Goal: Task Accomplishment & Management: Manage account settings

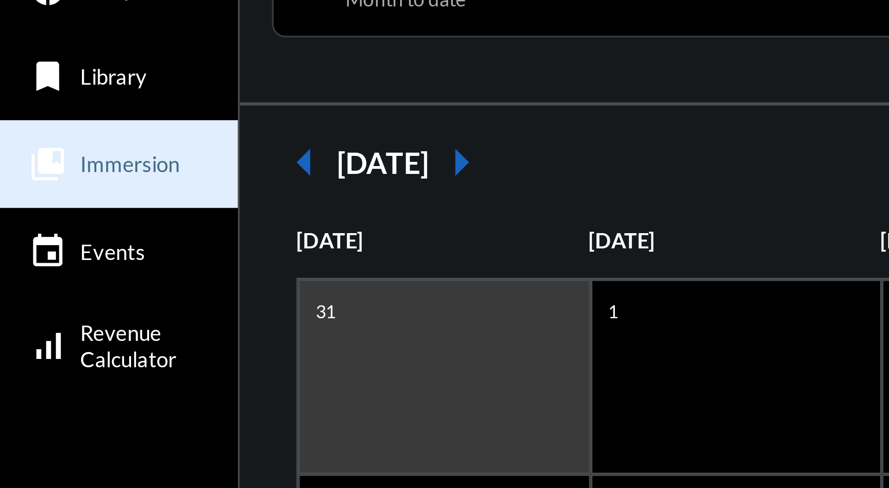
click at [40, 112] on span "Immersion" at bounding box center [38, 112] width 28 height 7
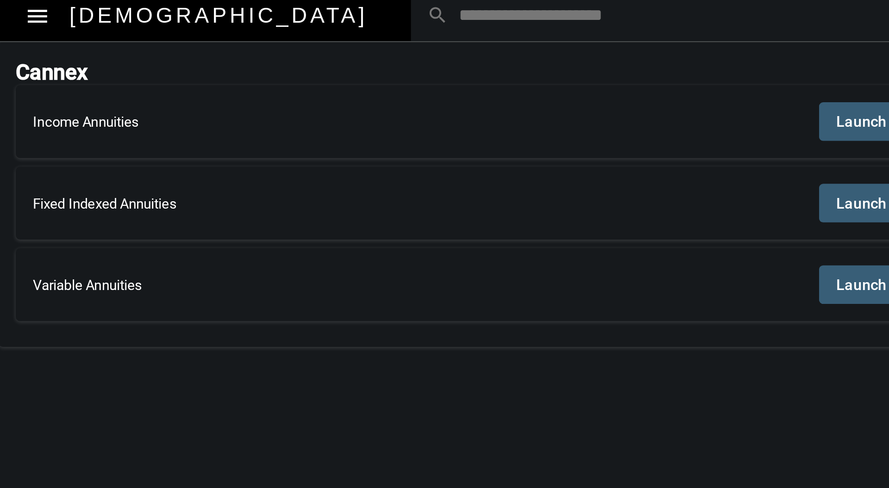
click at [435, 56] on span "Launch" at bounding box center [441, 57] width 22 height 7
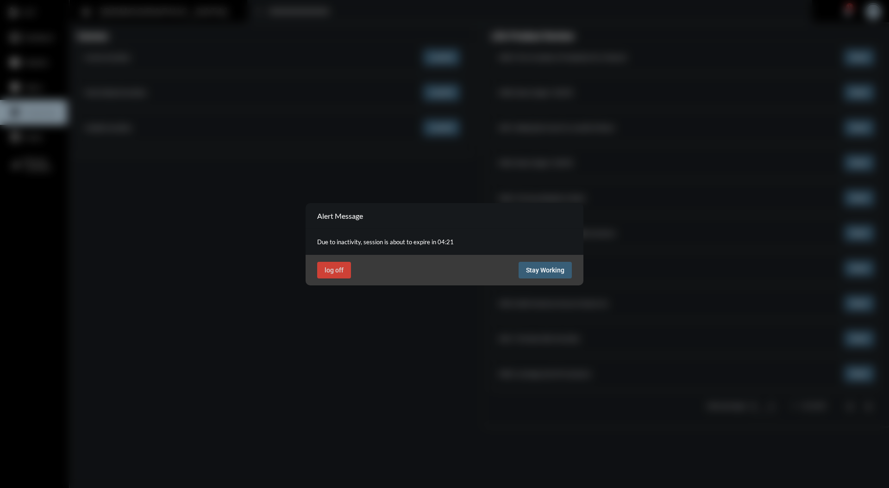
click at [550, 268] on span "Stay Working" at bounding box center [545, 270] width 38 height 7
click at [559, 263] on button "Stay Working" at bounding box center [544, 270] width 53 height 17
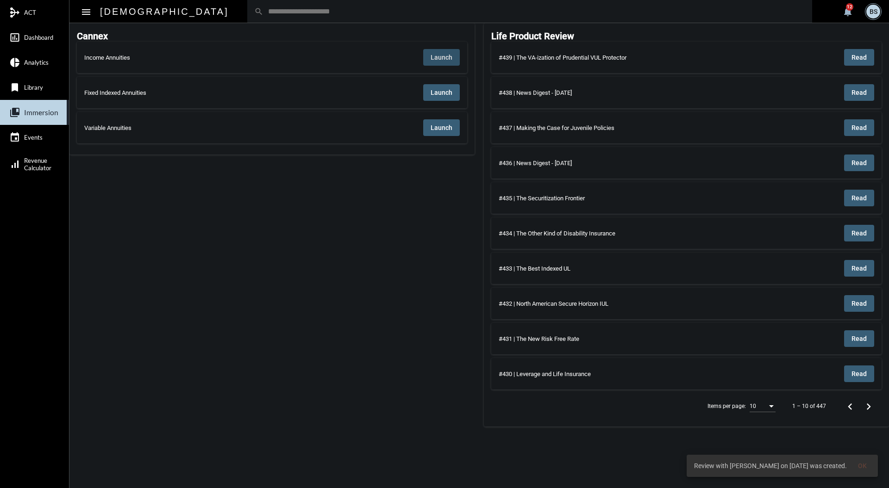
click at [298, 9] on input "text" at bounding box center [534, 11] width 542 height 8
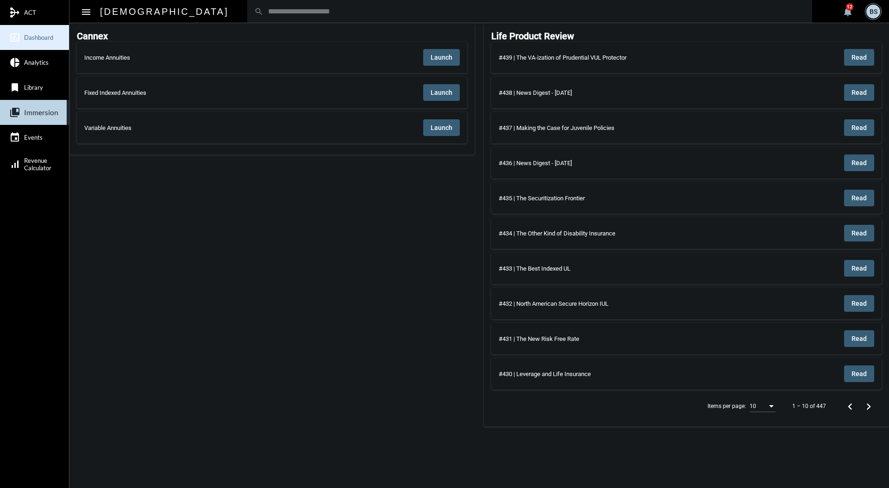
click at [37, 42] on link "insert_chart_outlined Dashboard" at bounding box center [34, 37] width 69 height 25
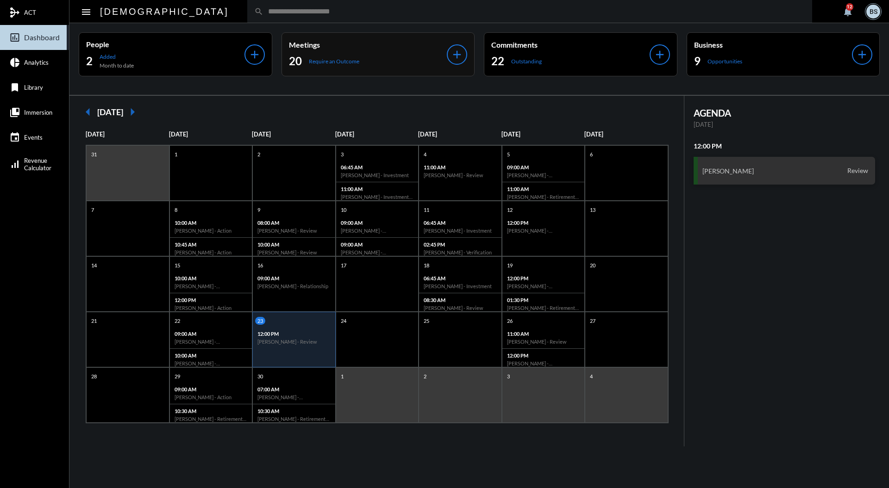
click at [391, 47] on p "Meetings" at bounding box center [368, 44] width 158 height 9
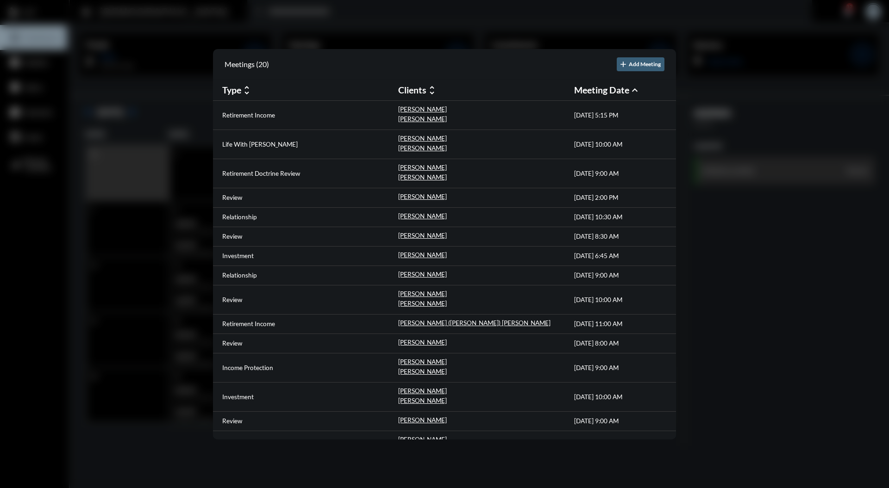
drag, startPoint x: 758, startPoint y: 241, endPoint x: 765, endPoint y: 238, distance: 6.9
click at [759, 241] on div at bounding box center [444, 244] width 889 height 488
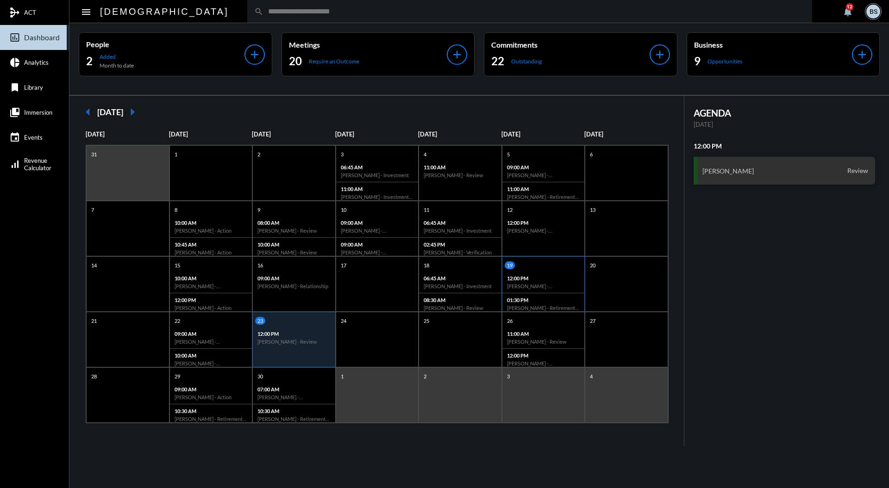
click at [539, 278] on p "12:00 PM" at bounding box center [543, 278] width 73 height 6
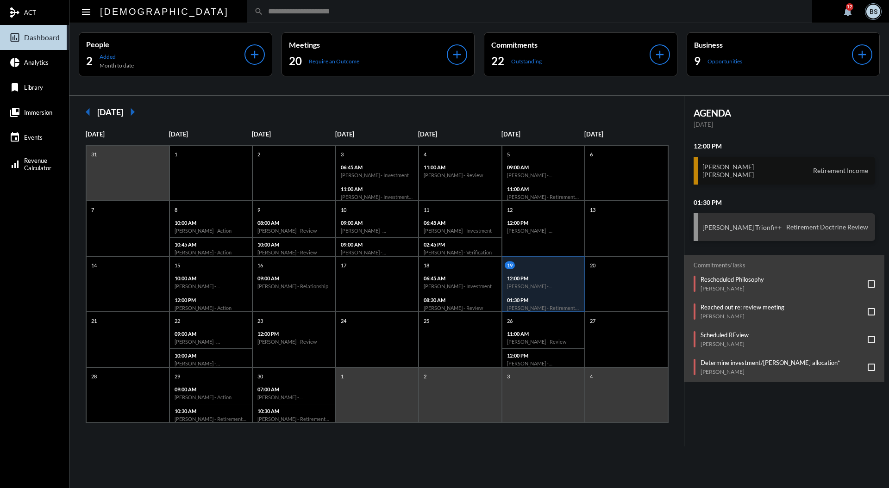
click at [775, 172] on div "[PERSON_NAME] [PERSON_NAME] Retirement Income" at bounding box center [784, 171] width 182 height 28
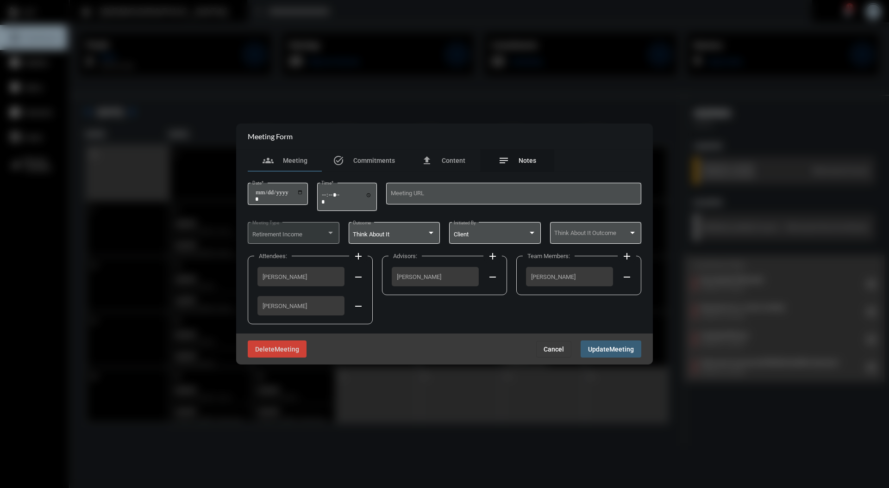
click at [530, 163] on span "Notes" at bounding box center [527, 160] width 18 height 7
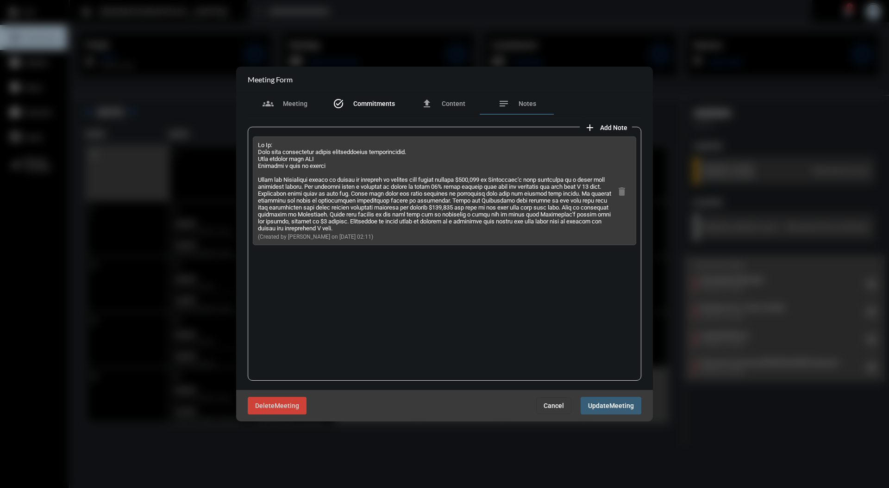
click at [374, 103] on span "Commitments" at bounding box center [374, 103] width 42 height 7
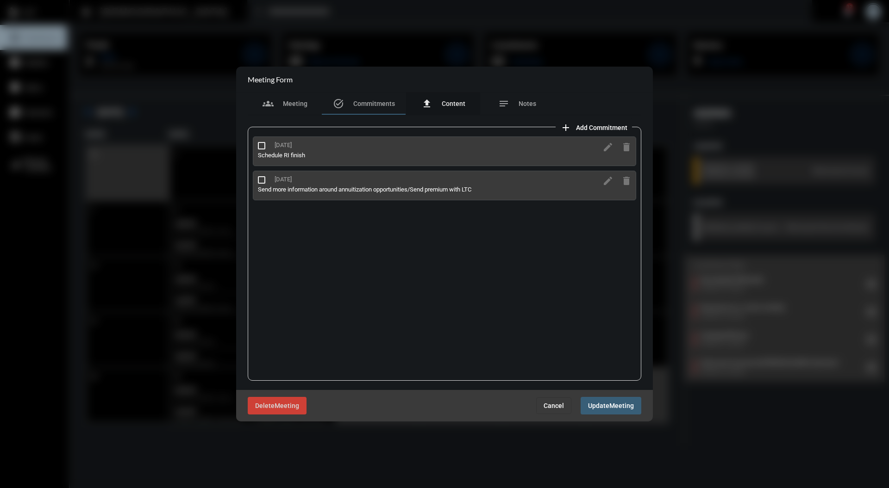
click at [444, 101] on span "Content" at bounding box center [454, 103] width 24 height 7
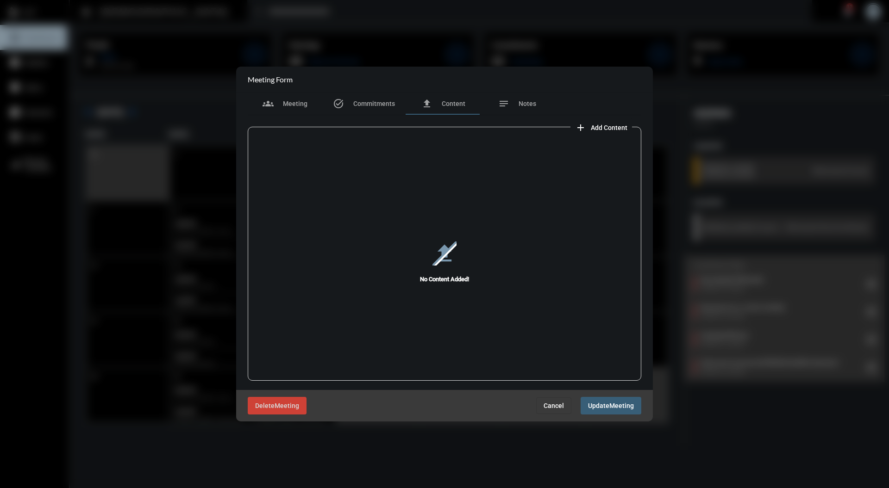
click at [604, 126] on span "Add Content" at bounding box center [609, 127] width 37 height 7
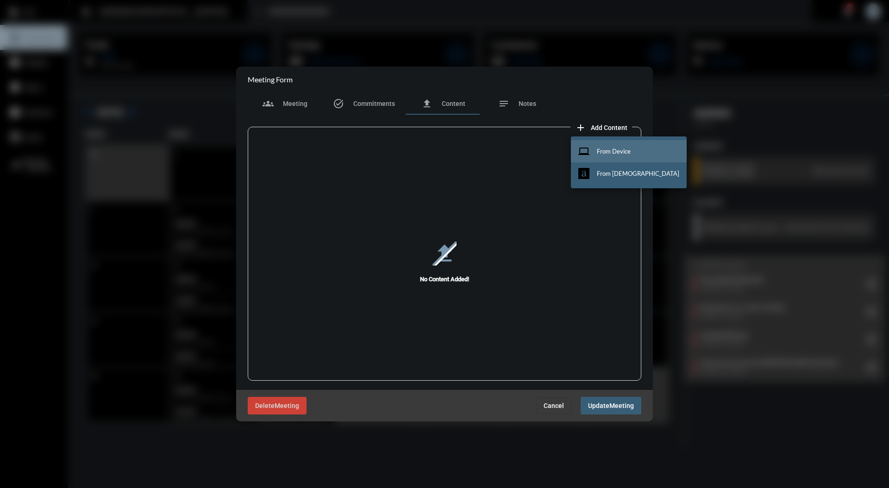
click at [608, 148] on span "From Device" at bounding box center [614, 151] width 34 height 7
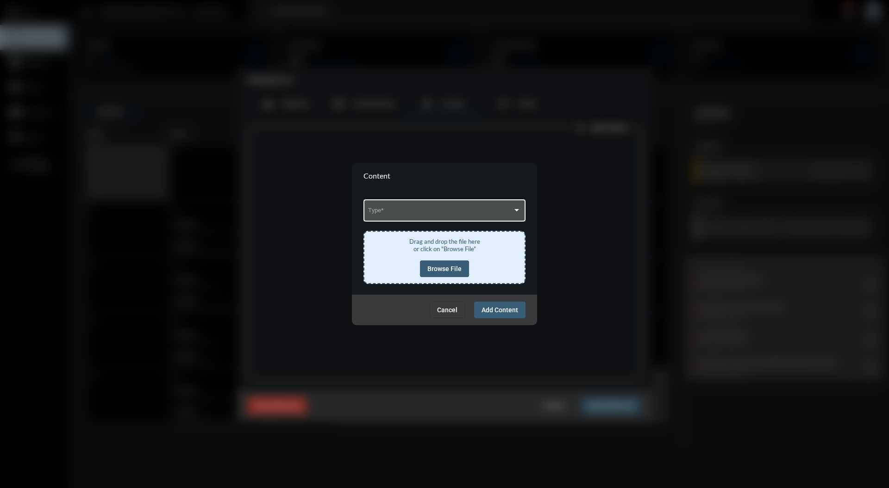
click at [513, 209] on div at bounding box center [516, 209] width 8 height 7
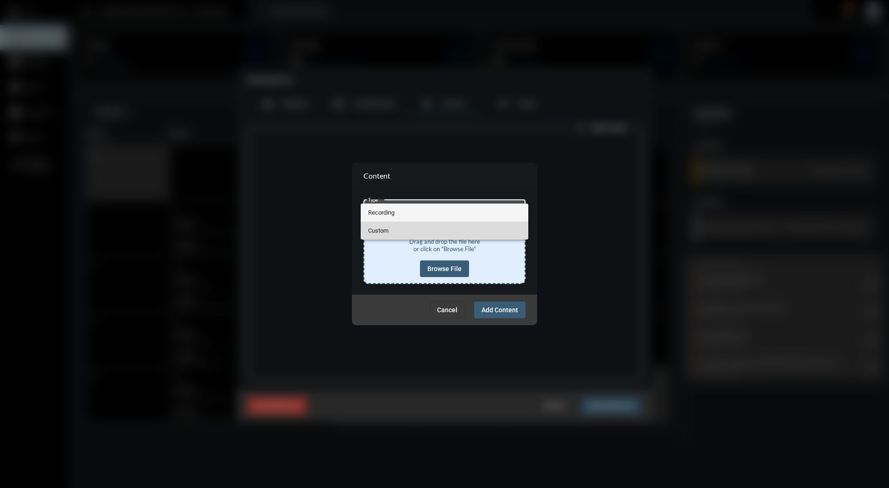
click at [459, 225] on span "Custom" at bounding box center [444, 231] width 153 height 18
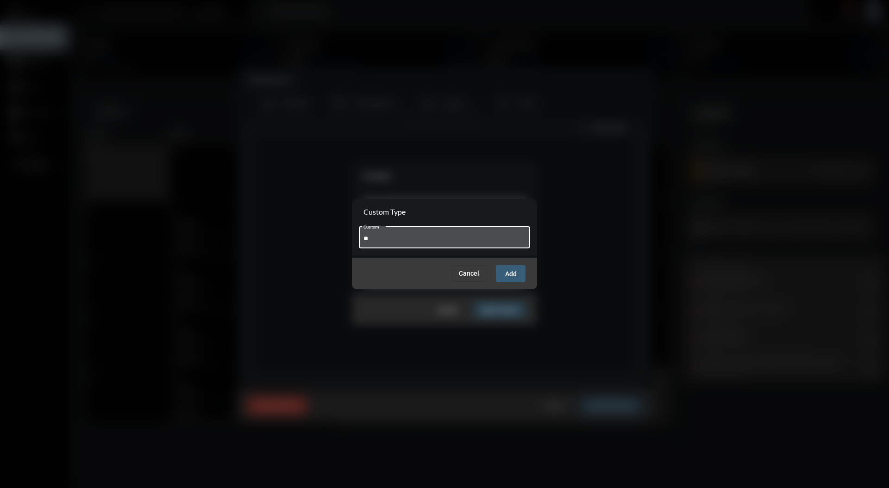
type input "*"
type input "**********"
click at [518, 274] on button "Add" at bounding box center [511, 273] width 30 height 17
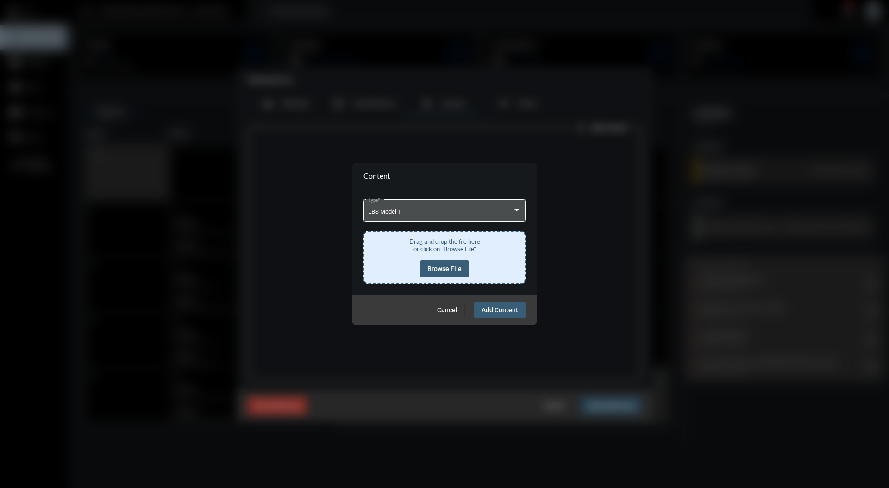
click at [458, 273] on button "Browse File" at bounding box center [444, 269] width 49 height 17
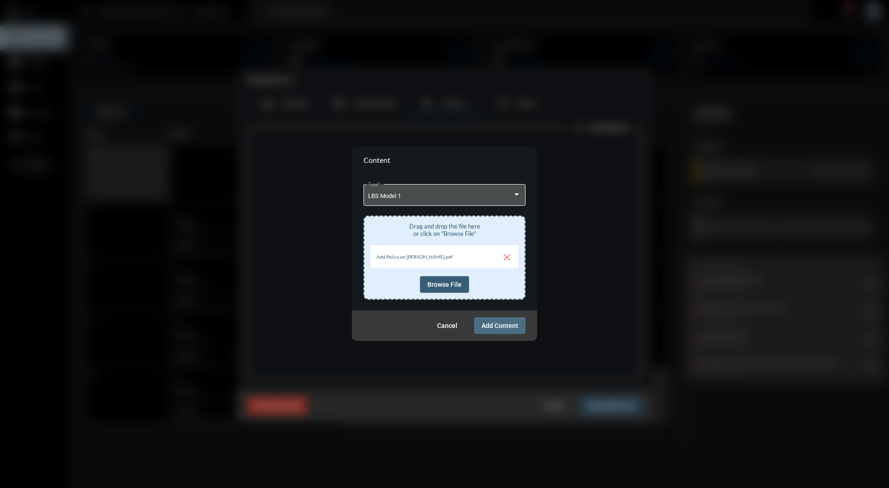
click at [510, 327] on span "Add Content" at bounding box center [499, 325] width 37 height 7
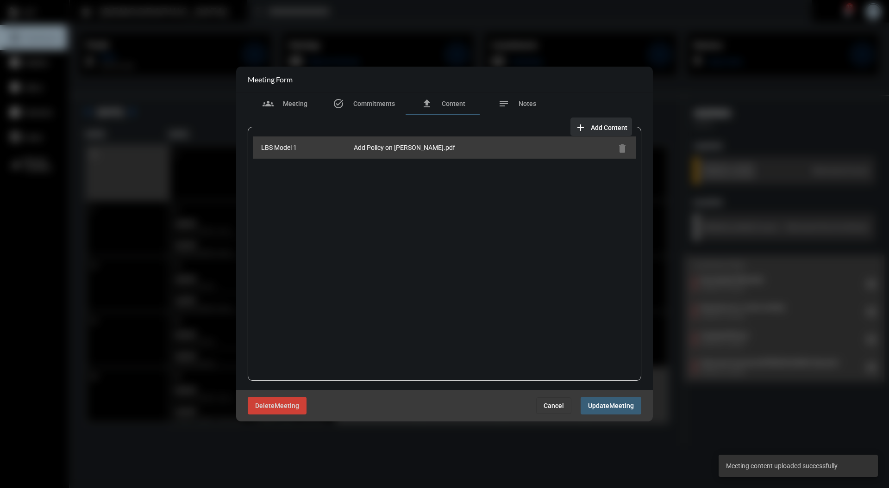
click at [595, 125] on span "Add Content" at bounding box center [609, 127] width 37 height 7
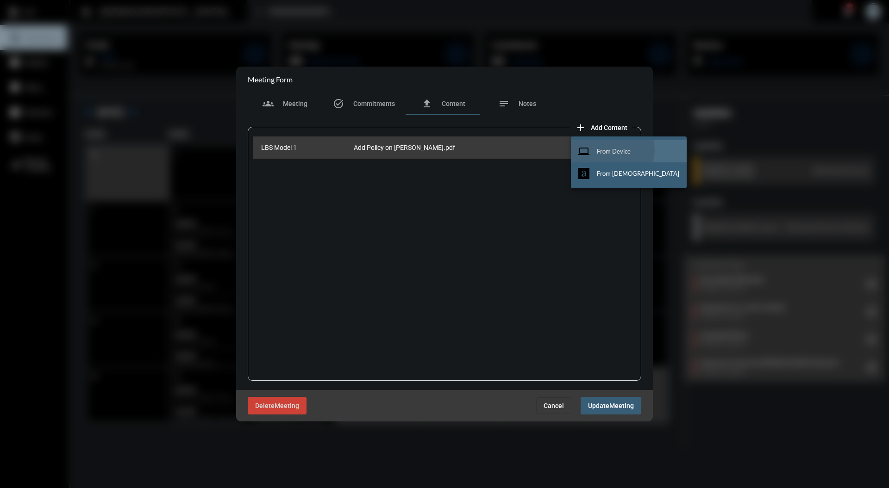
click at [611, 150] on span "From Device" at bounding box center [614, 151] width 34 height 7
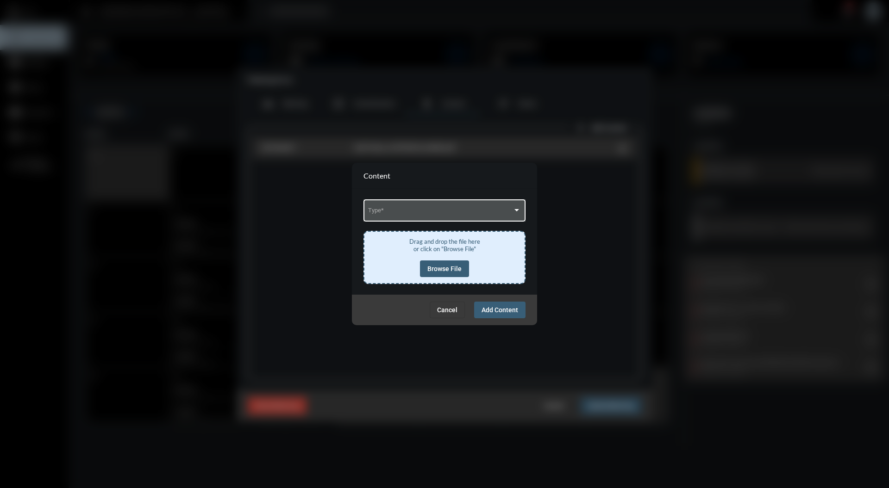
click at [517, 211] on div at bounding box center [516, 210] width 5 height 2
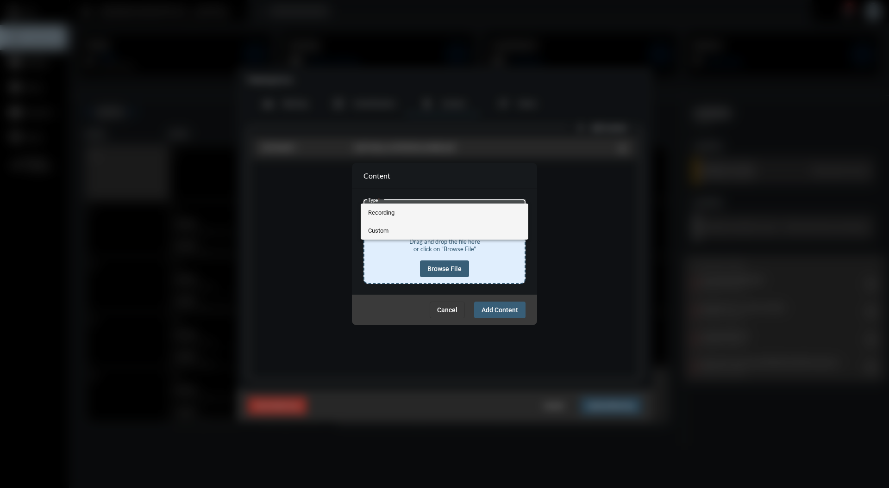
click at [508, 230] on span "Custom" at bounding box center [444, 231] width 153 height 18
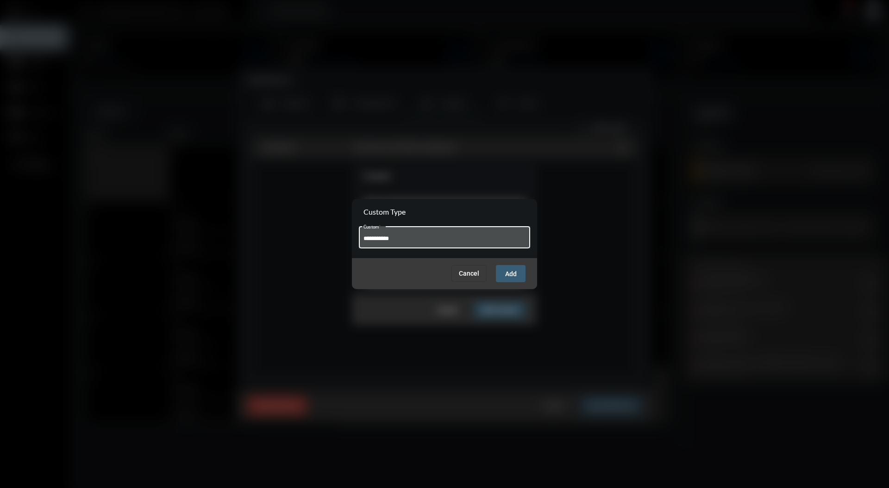
type input "**********"
click at [513, 272] on span "Add" at bounding box center [511, 273] width 12 height 7
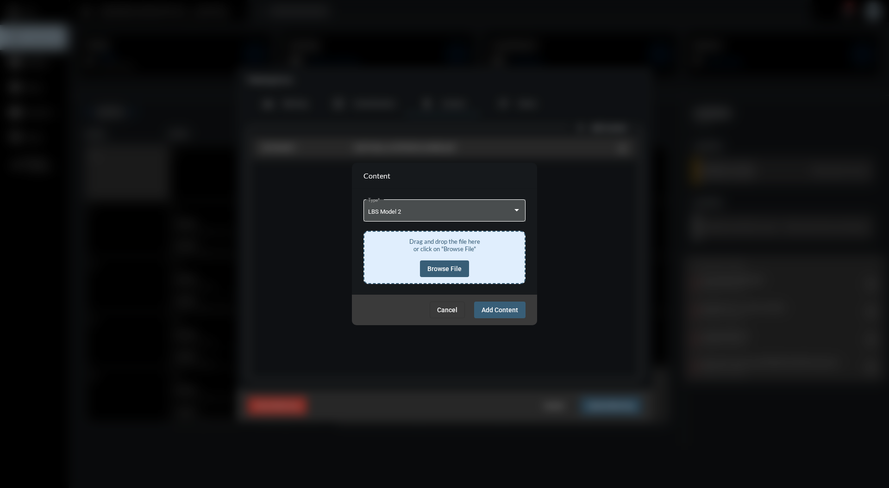
click at [451, 267] on span "Browse File" at bounding box center [444, 268] width 34 height 7
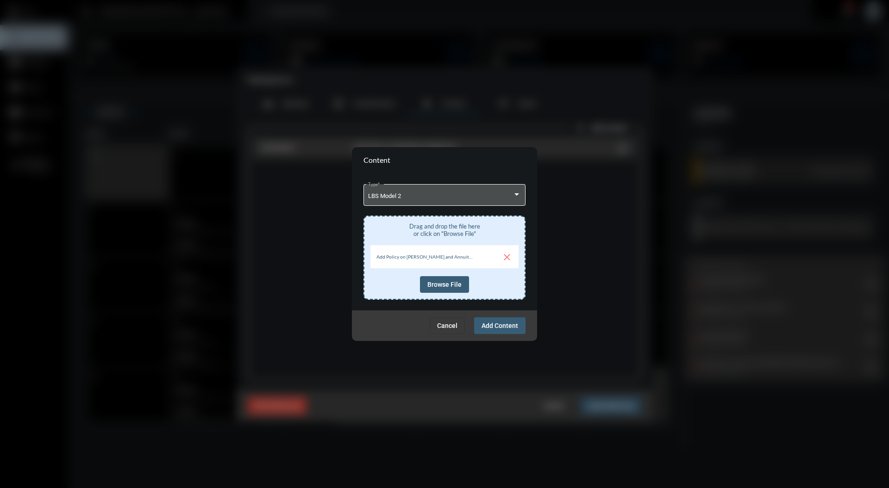
click at [505, 329] on span "Add Content" at bounding box center [499, 325] width 37 height 7
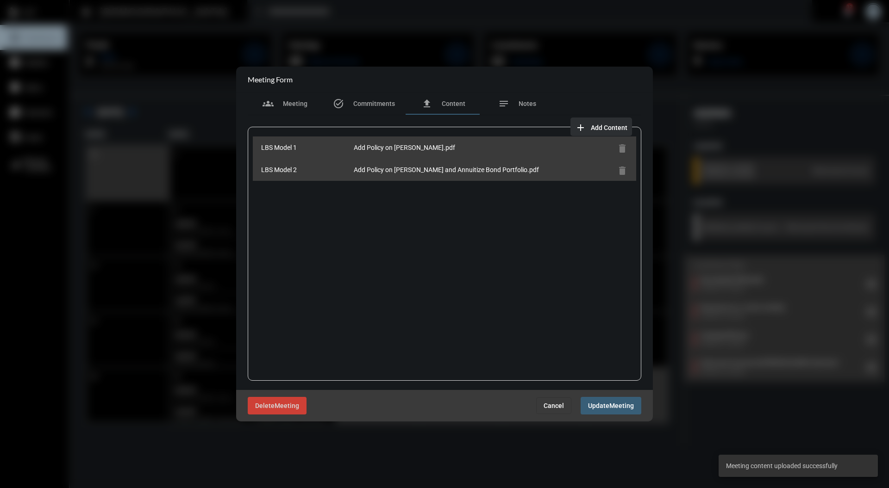
click at [615, 130] on span "Add Content" at bounding box center [609, 127] width 37 height 7
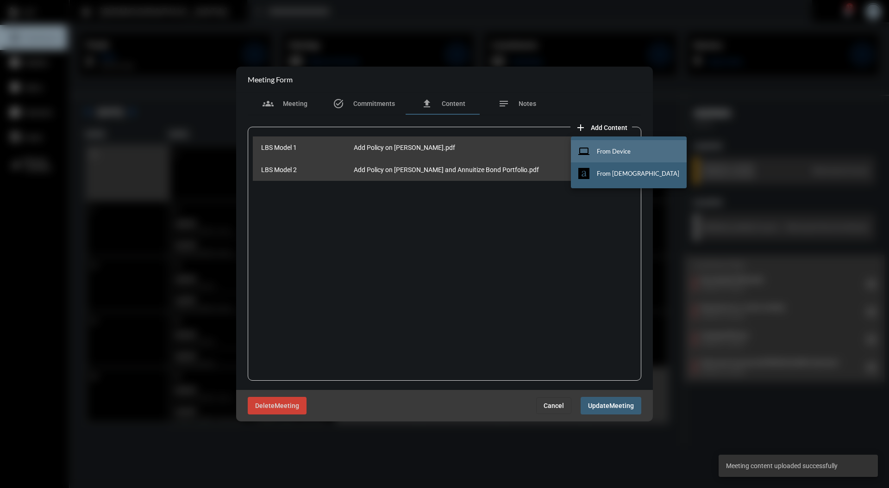
click at [606, 148] on span "From Device" at bounding box center [614, 151] width 34 height 7
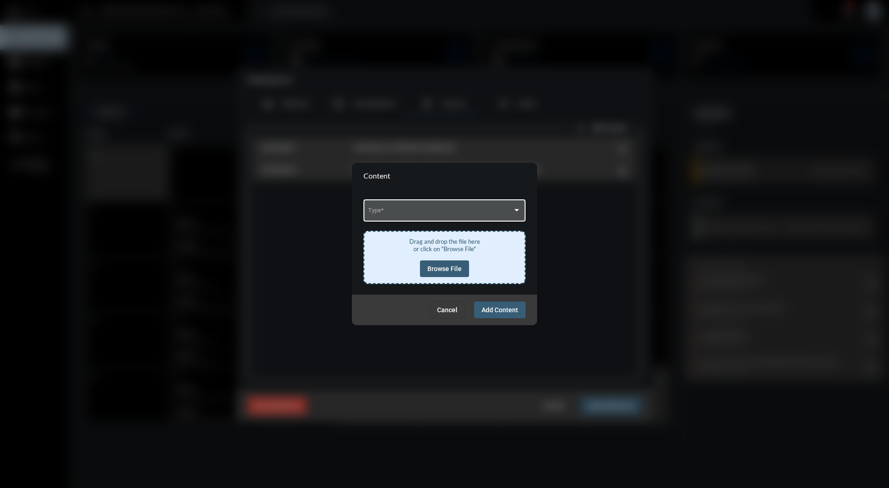
click at [488, 210] on span at bounding box center [440, 212] width 145 height 7
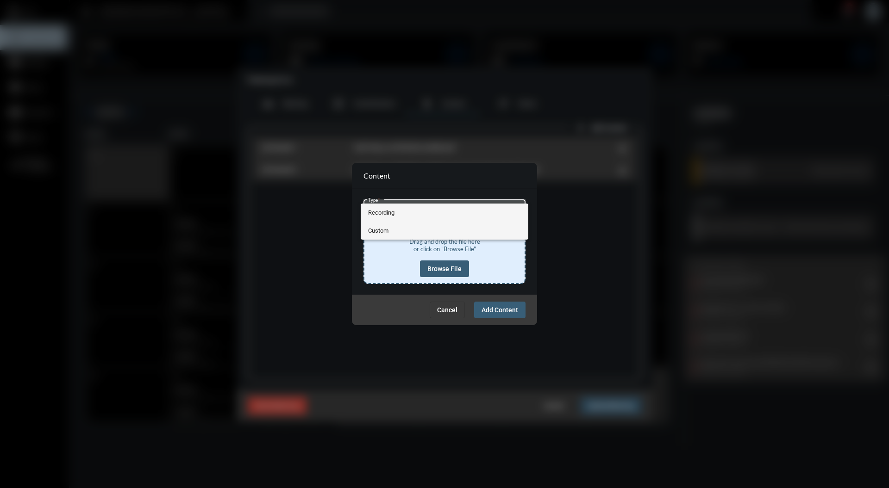
click at [482, 231] on span "Custom" at bounding box center [444, 231] width 153 height 18
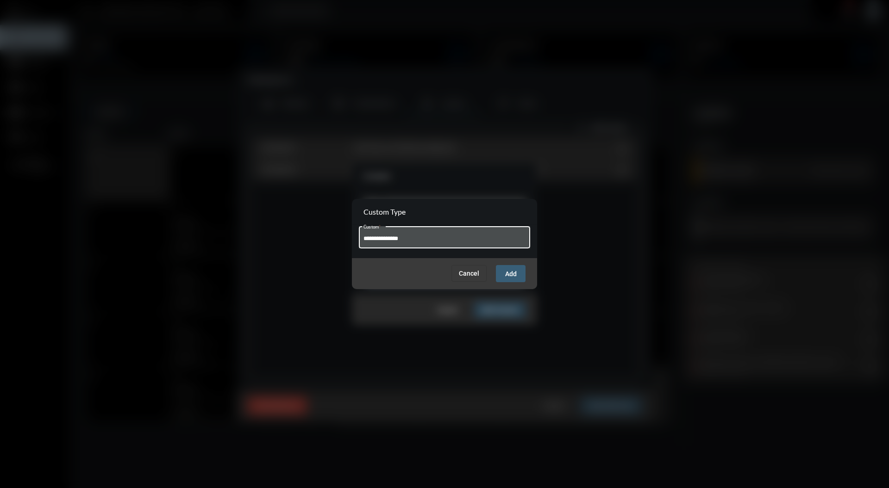
type input "**********"
click at [521, 274] on button "Add" at bounding box center [511, 273] width 30 height 17
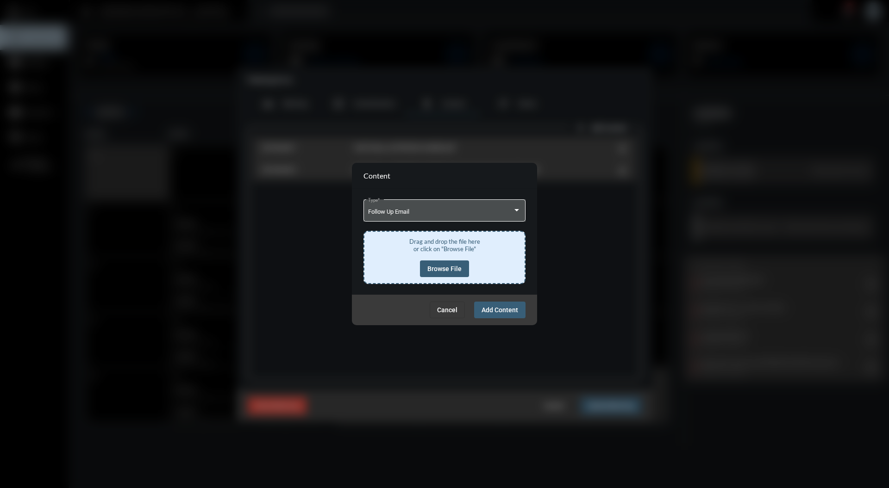
click at [459, 271] on span "Browse File" at bounding box center [444, 268] width 34 height 7
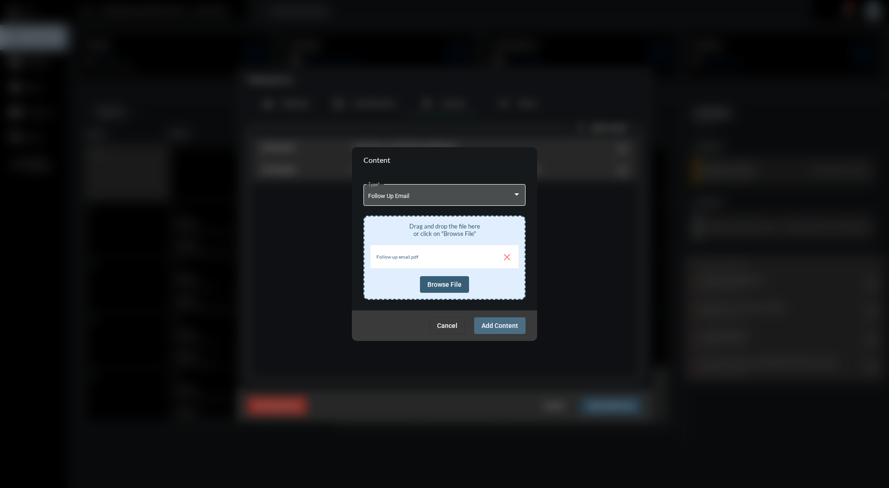
click at [508, 325] on span "Add Content" at bounding box center [499, 325] width 37 height 7
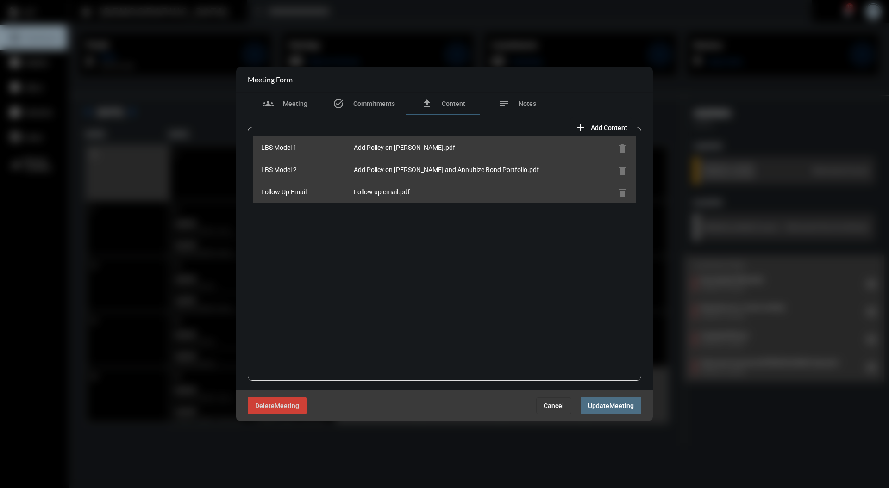
click at [605, 410] on button "Update Meeting" at bounding box center [610, 405] width 61 height 17
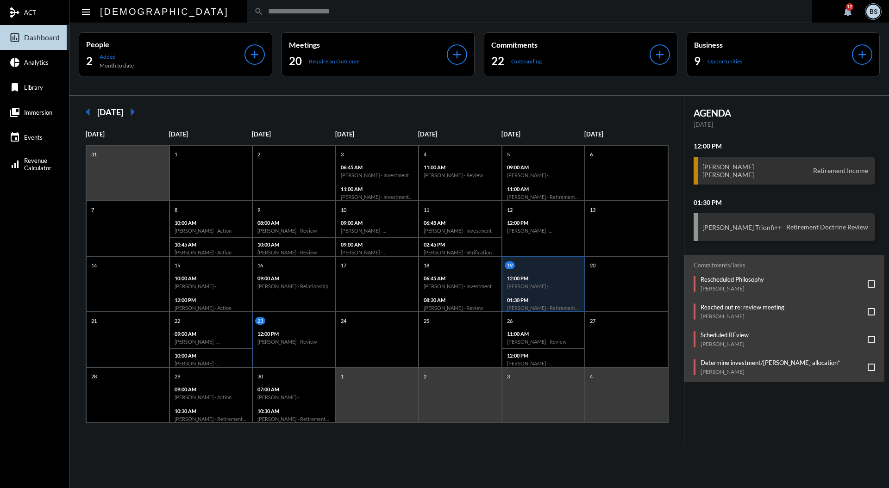
click at [281, 321] on div "23" at bounding box center [295, 321] width 80 height 8
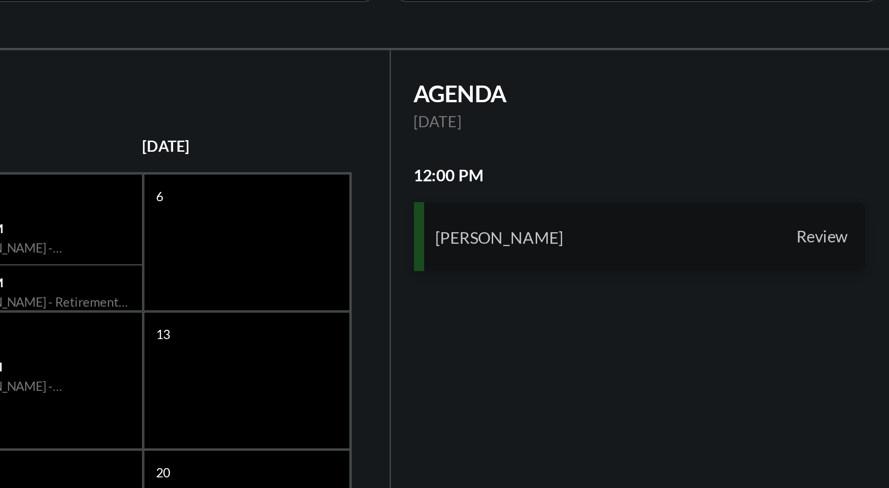
click at [794, 167] on div "[PERSON_NAME] Review" at bounding box center [784, 171] width 182 height 28
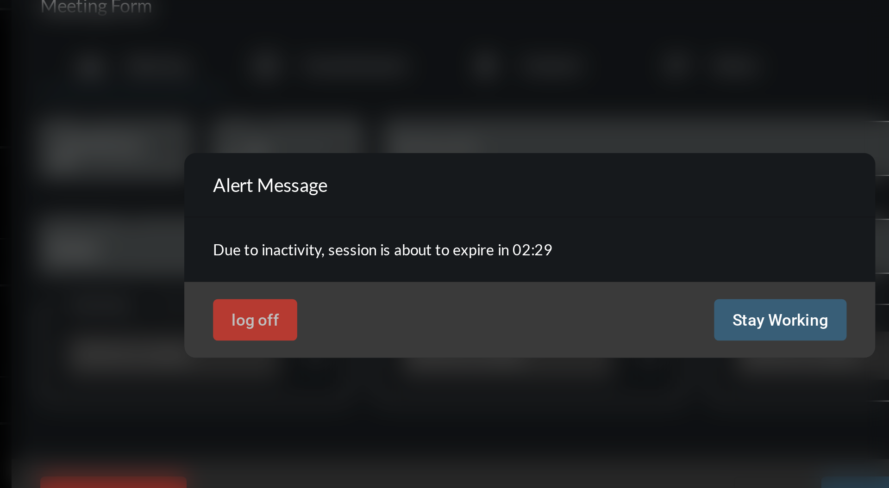
click at [544, 268] on span "Stay Working" at bounding box center [545, 270] width 38 height 7
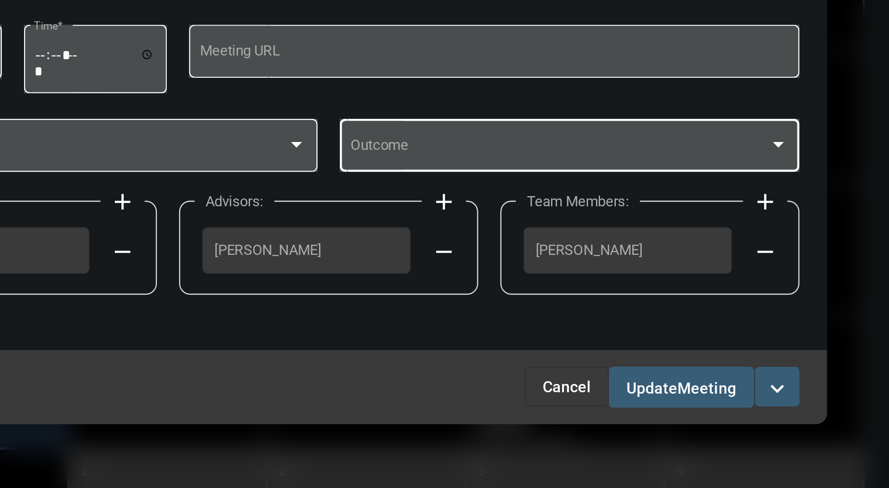
click at [635, 242] on div at bounding box center [632, 240] width 8 height 7
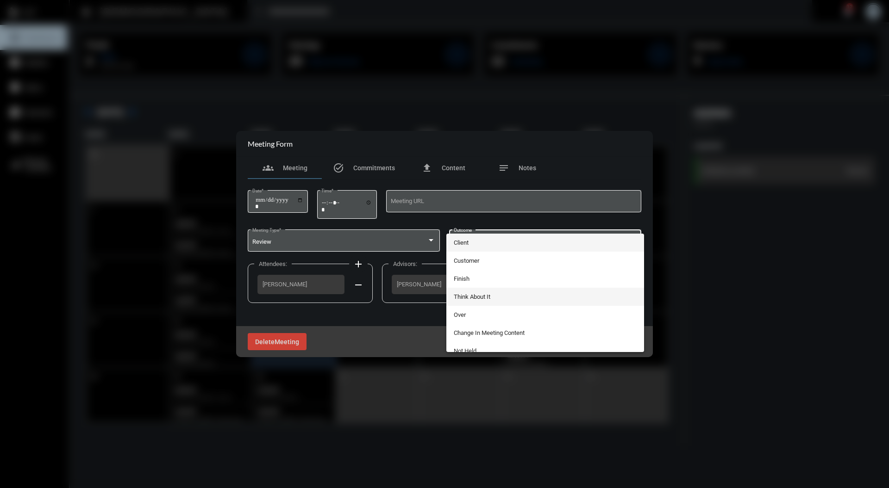
scroll to position [8, 0]
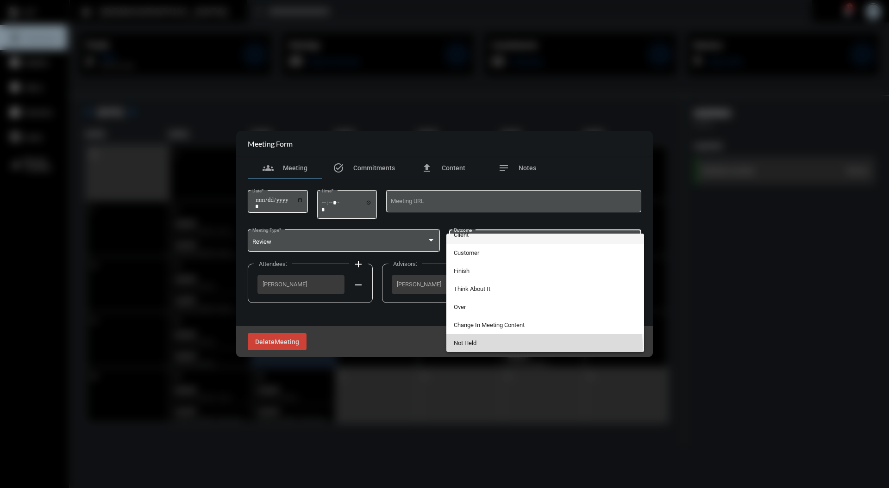
click at [518, 347] on span "Not Held" at bounding box center [545, 343] width 183 height 18
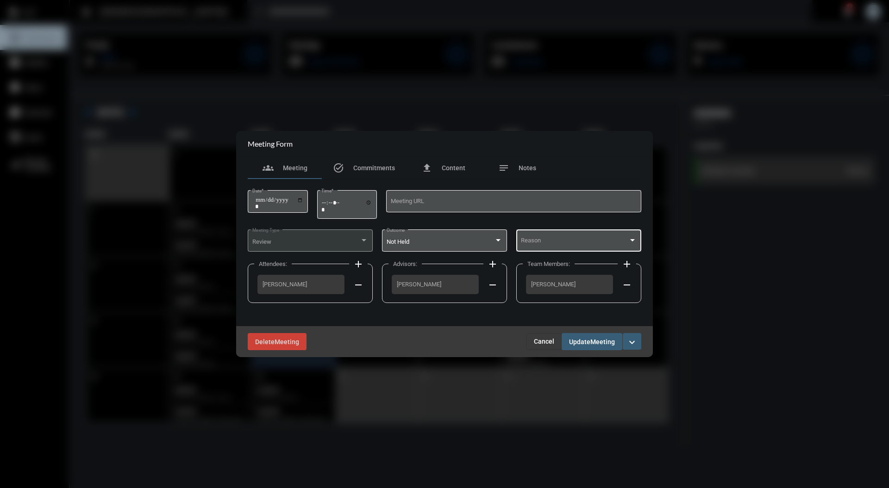
click at [595, 247] on div "Reason" at bounding box center [579, 240] width 116 height 24
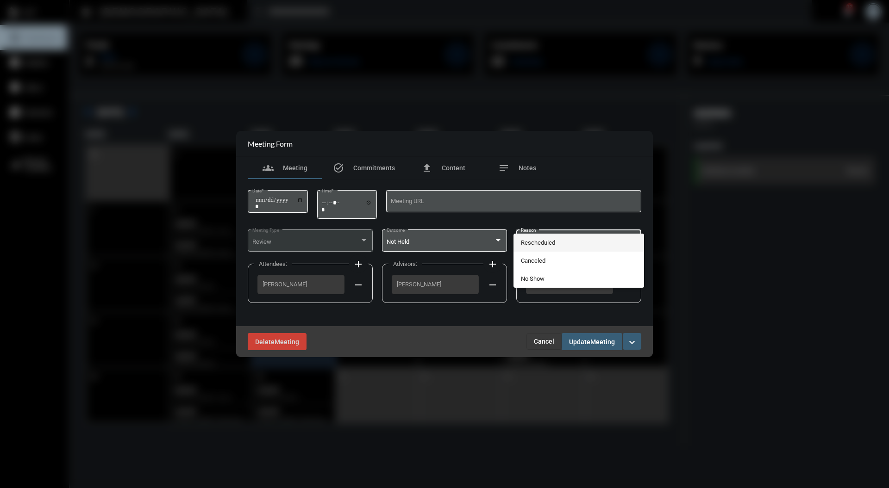
click at [568, 243] on span "Rescheduled" at bounding box center [579, 243] width 116 height 18
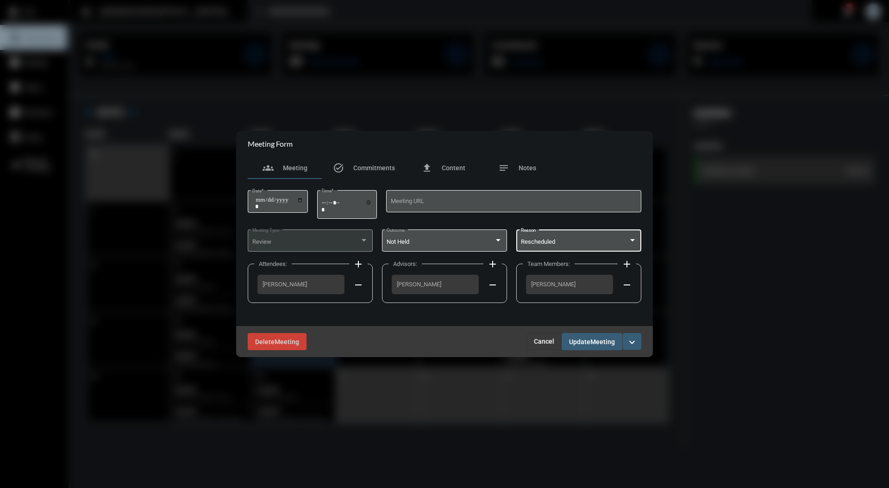
click at [590, 340] on span "Update" at bounding box center [579, 341] width 21 height 7
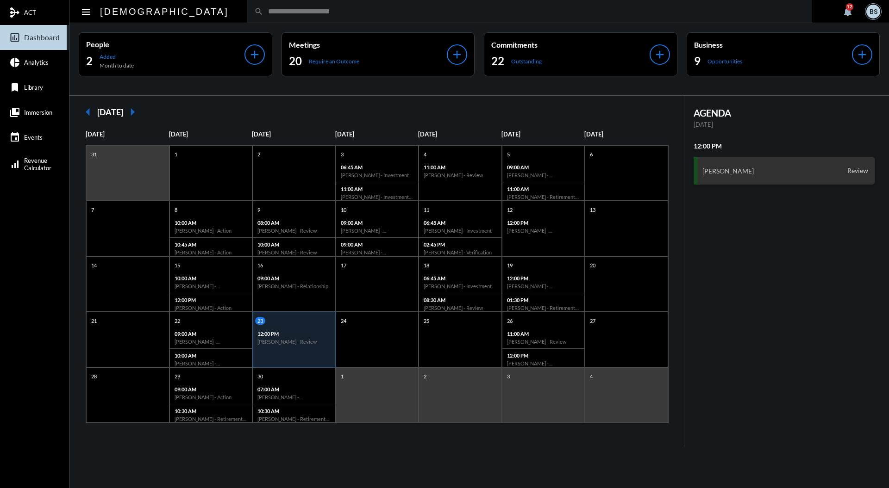
click at [497, 12] on input "text" at bounding box center [534, 11] width 542 height 8
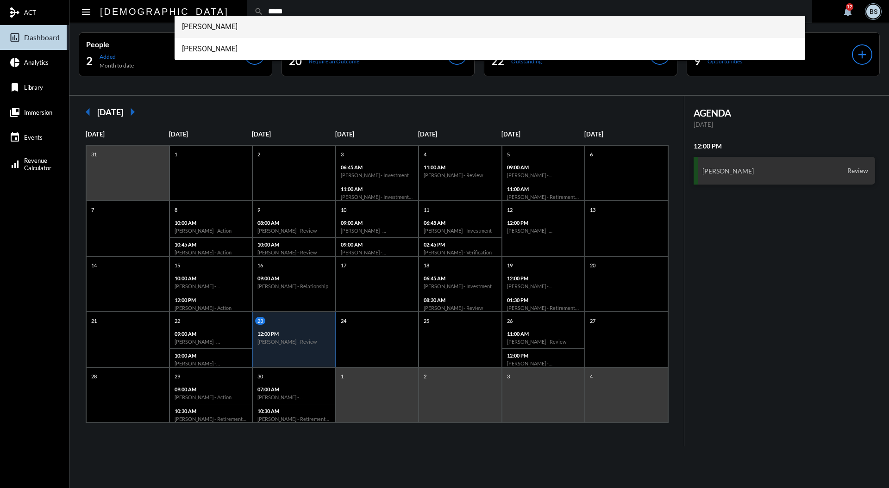
type input "*****"
click at [247, 22] on span "[PERSON_NAME]" at bounding box center [490, 27] width 616 height 22
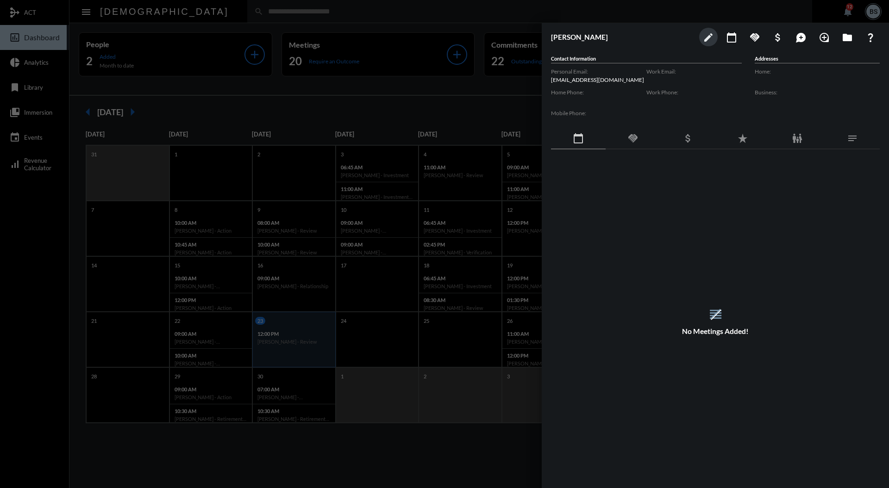
click at [706, 31] on button "edit" at bounding box center [708, 37] width 19 height 19
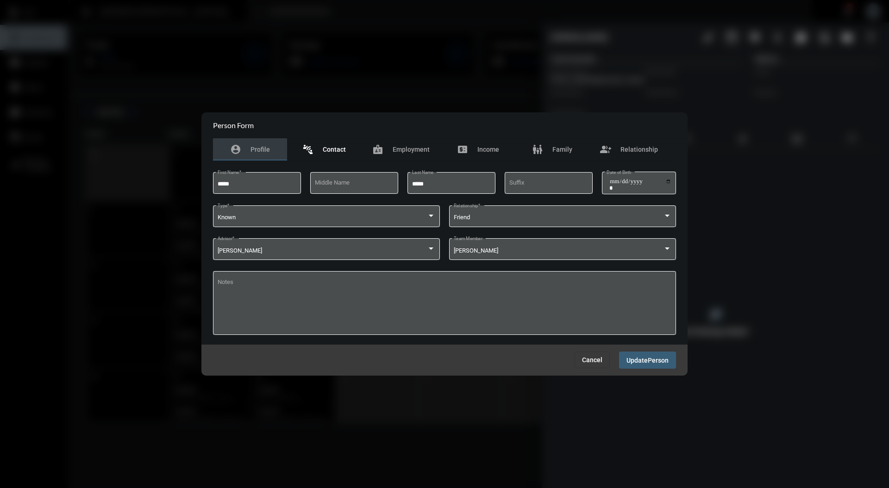
click at [337, 149] on span "Contact" at bounding box center [334, 149] width 23 height 7
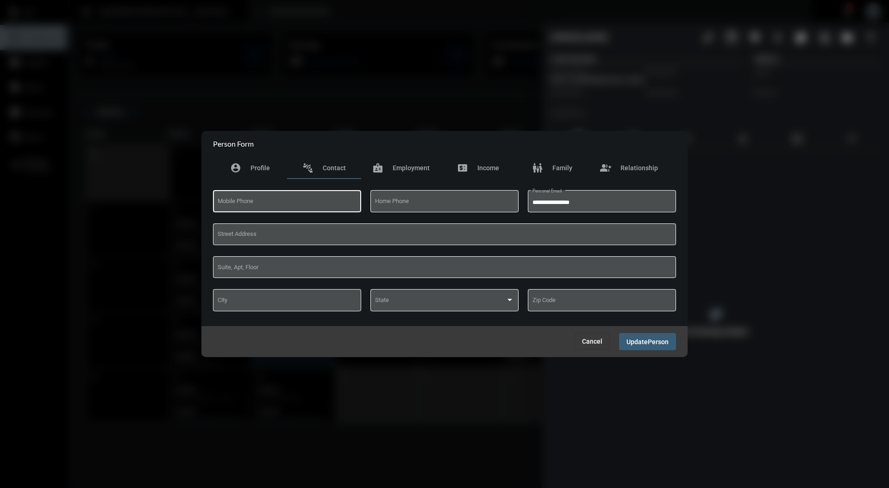
click at [321, 201] on input "Mobile Phone" at bounding box center [287, 203] width 139 height 7
type input "**********"
click at [645, 341] on span "Update" at bounding box center [636, 341] width 21 height 7
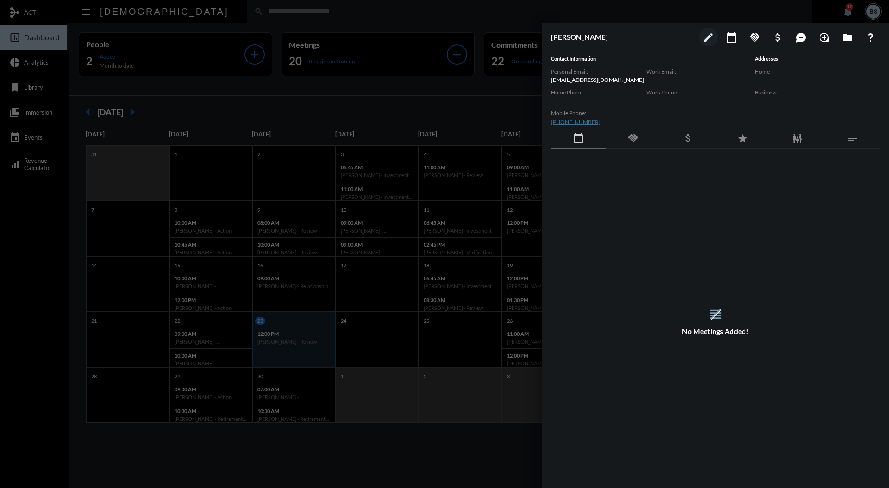
click at [455, 104] on div at bounding box center [444, 244] width 889 height 488
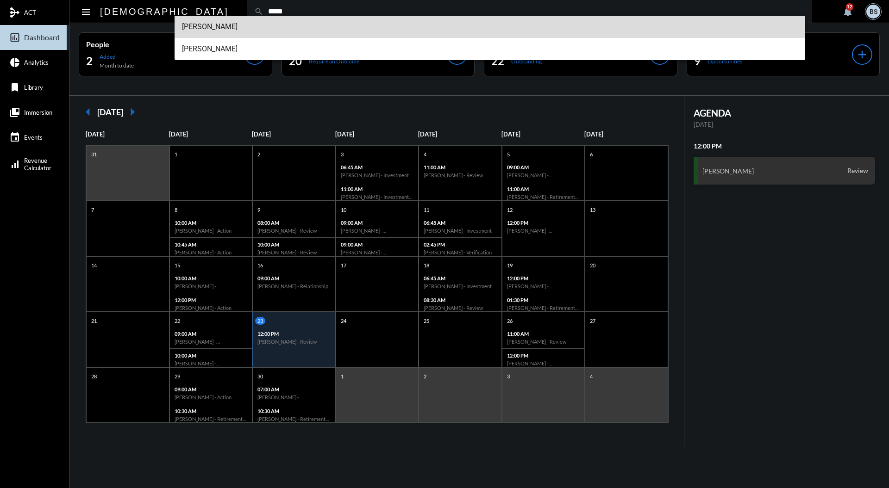
type input "*****"
click at [224, 21] on span "[PERSON_NAME]" at bounding box center [490, 27] width 616 height 22
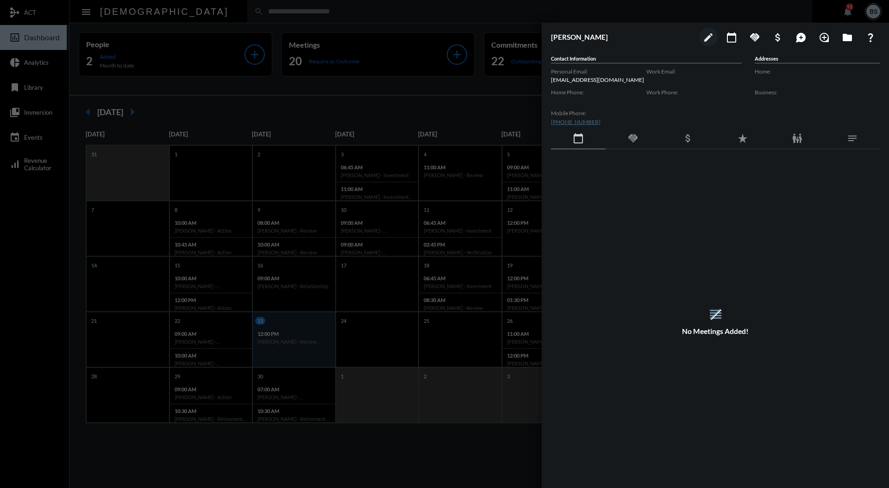
click at [707, 37] on mat-icon "edit" at bounding box center [708, 37] width 11 height 11
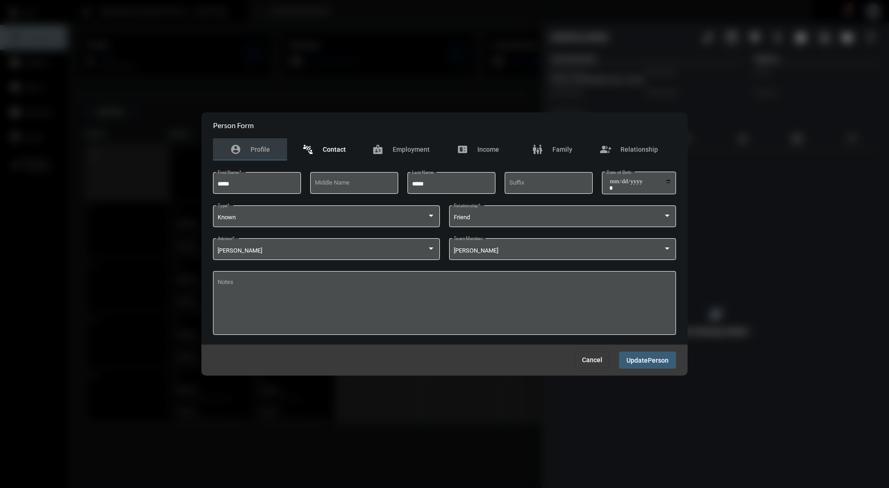
click at [344, 152] on span "Contact" at bounding box center [334, 149] width 23 height 7
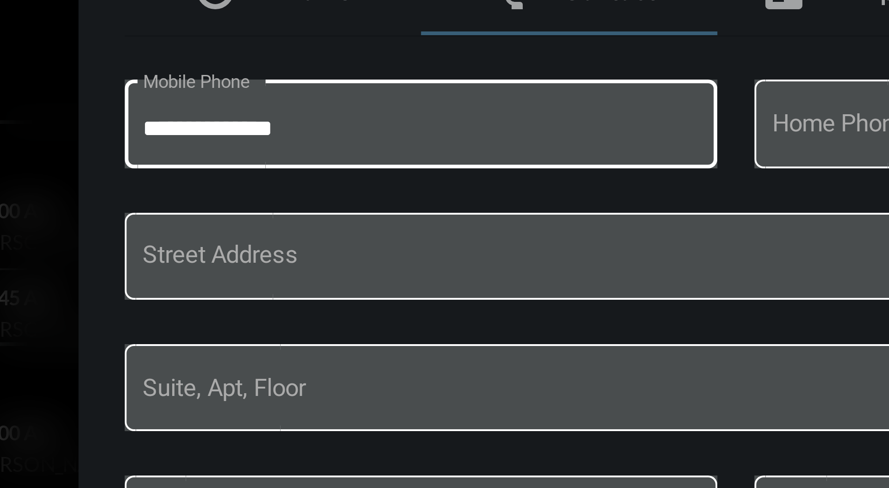
click at [225, 203] on input "**********" at bounding box center [287, 203] width 139 height 7
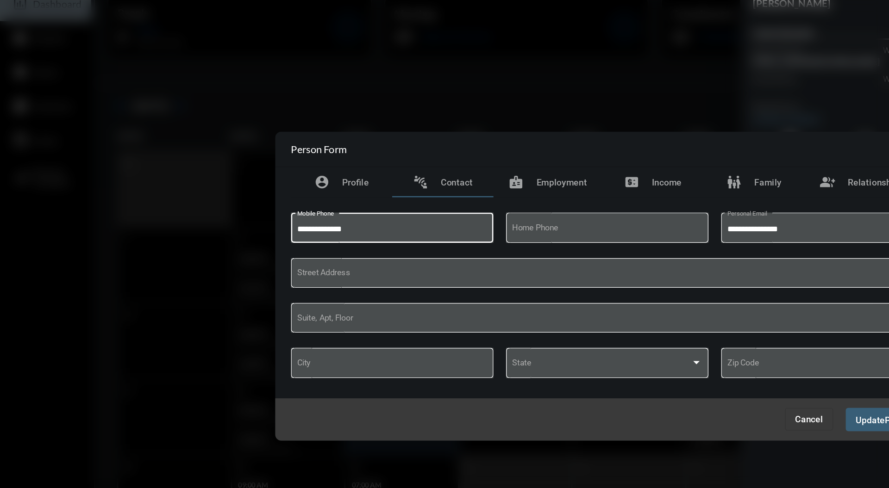
type input "**********"
click at [635, 341] on span "Update" at bounding box center [636, 341] width 21 height 7
